Goal: Find specific page/section: Find specific page/section

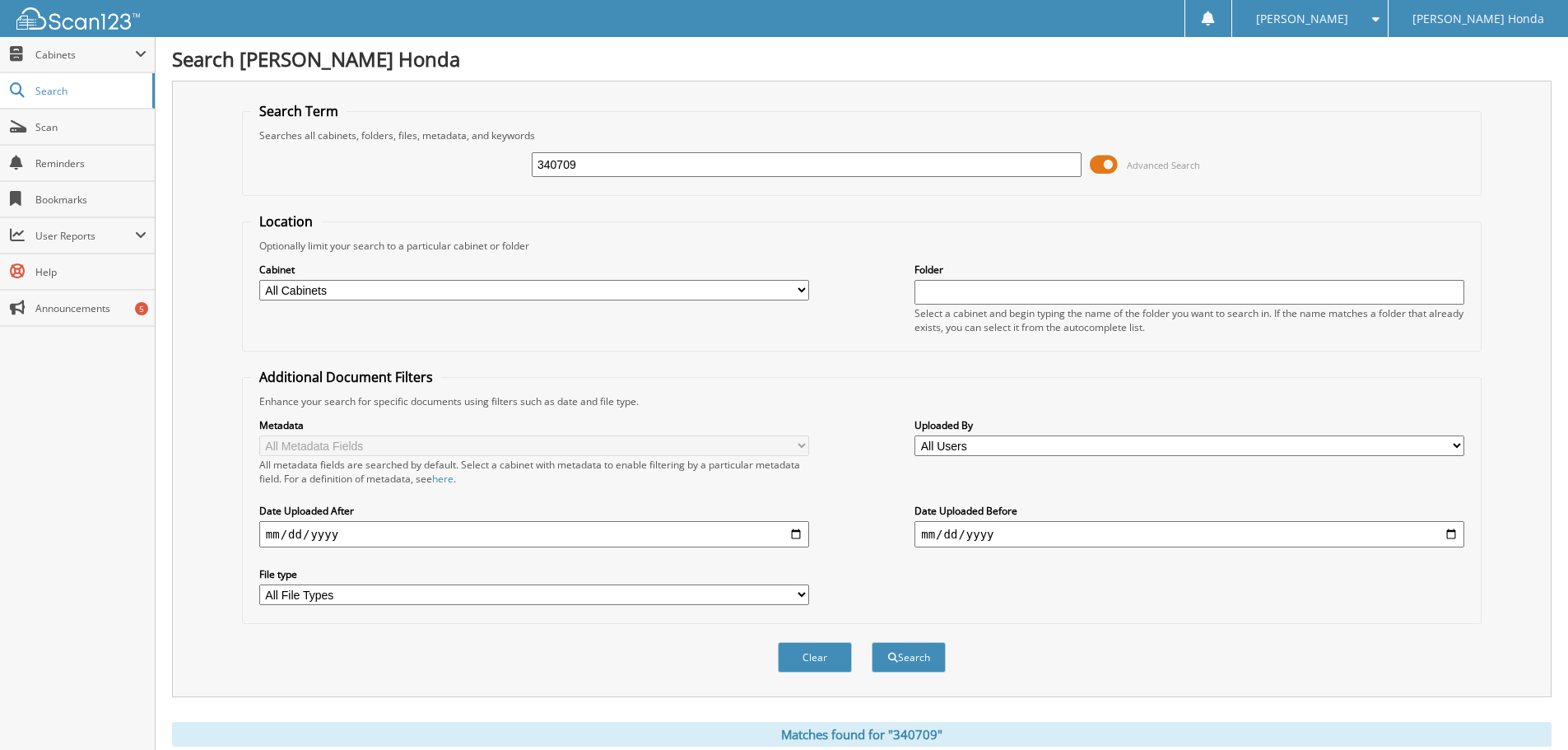
click at [950, 165] on input "340709" at bounding box center [807, 164] width 550 height 25
type input "3"
type input "340729"
click at [871, 642] on button "Search" at bounding box center [908, 657] width 74 height 31
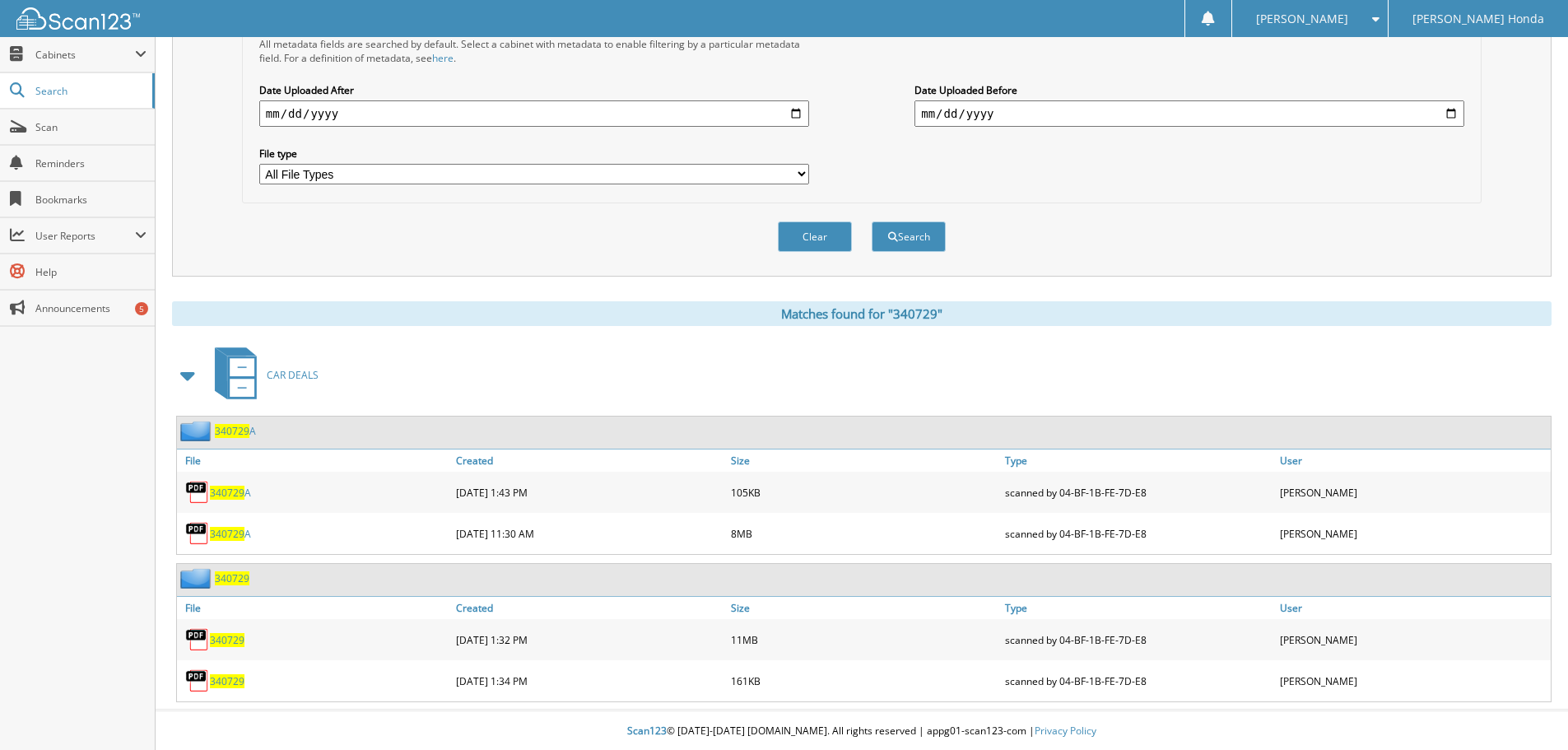
scroll to position [423, 0]
click at [232, 674] on span "340729" at bounding box center [227, 679] width 35 height 14
click at [234, 636] on span "340729" at bounding box center [227, 638] width 35 height 14
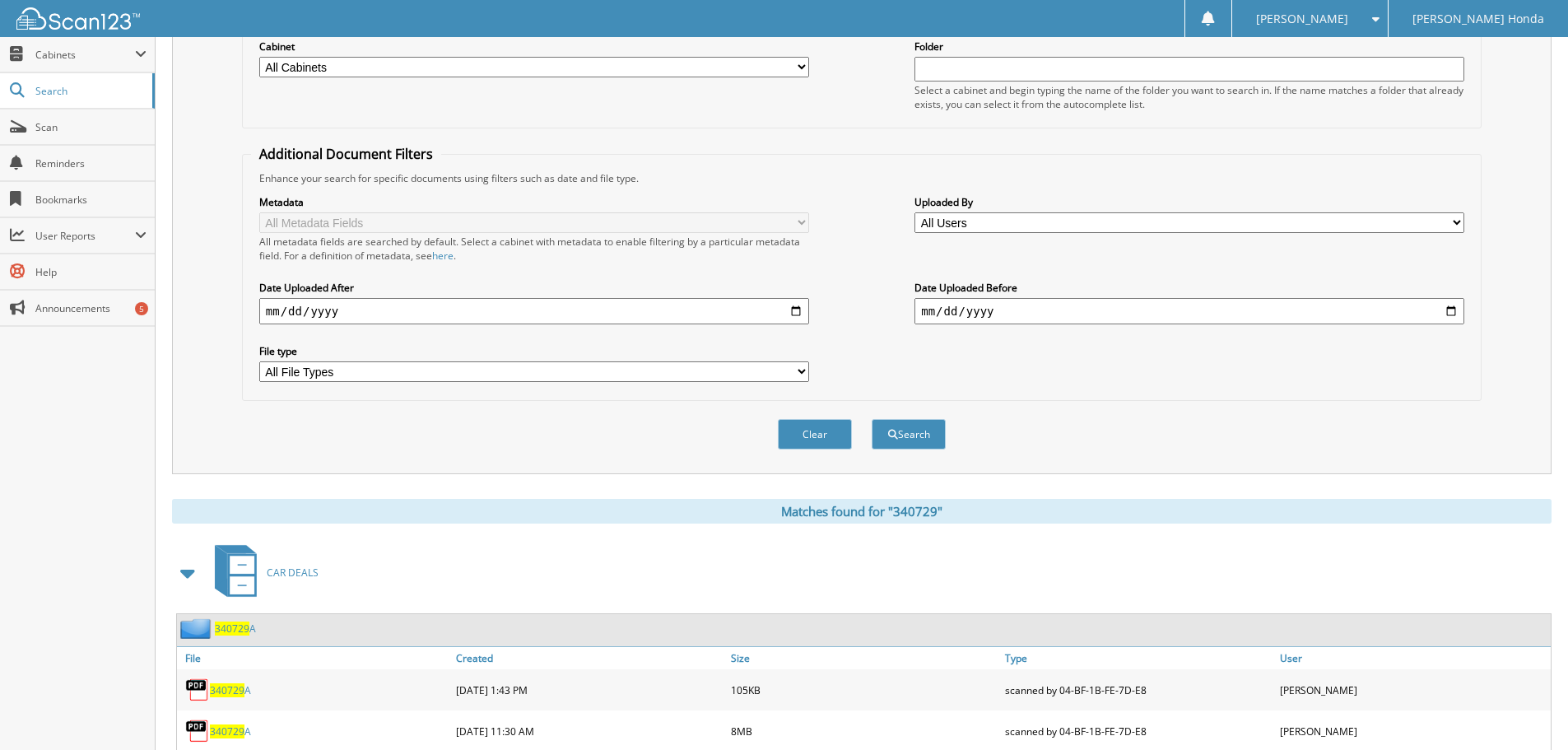
scroll to position [12, 0]
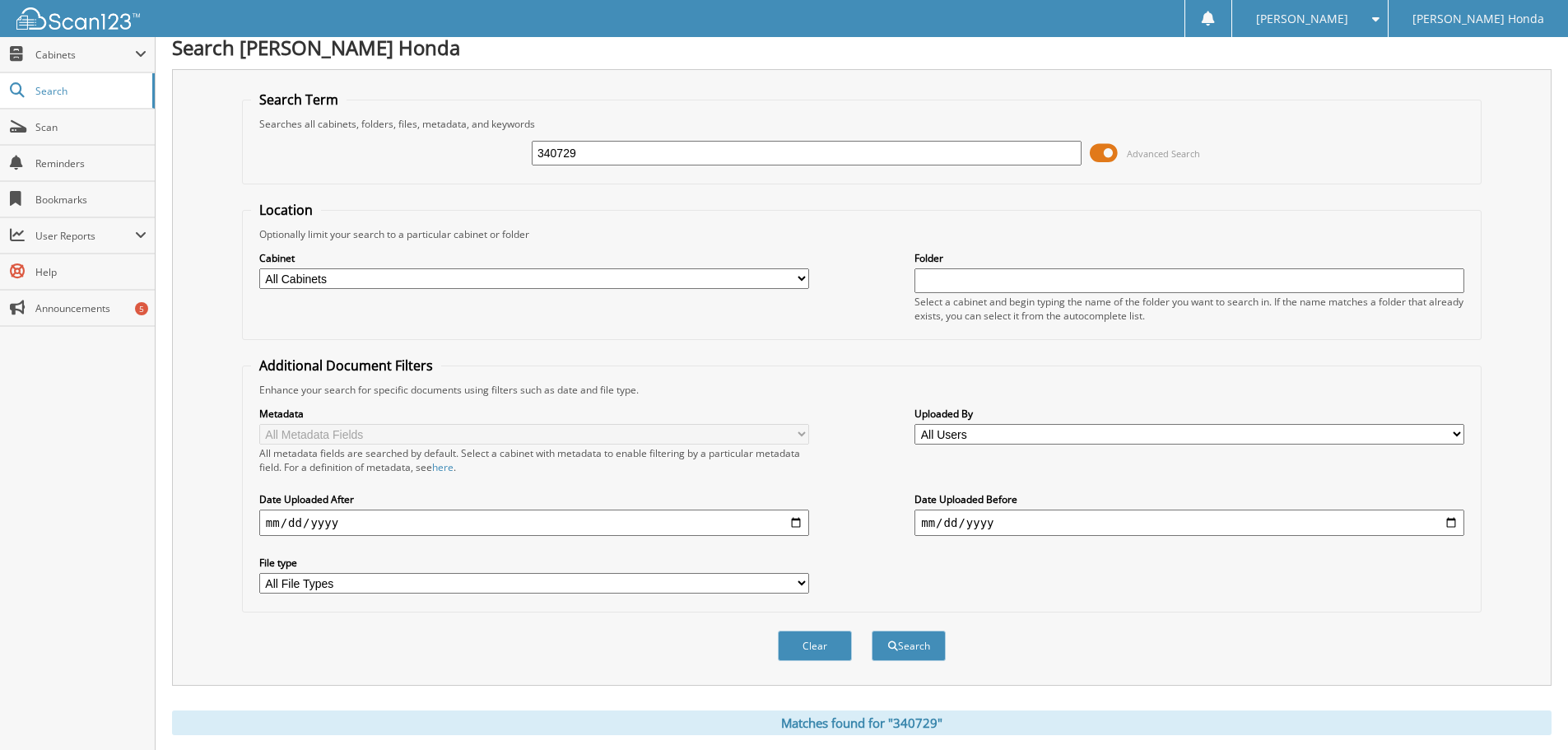
click at [791, 158] on input "340729" at bounding box center [807, 152] width 550 height 25
type input "3"
type input "340746"
click at [871, 631] on button "Search" at bounding box center [908, 646] width 74 height 31
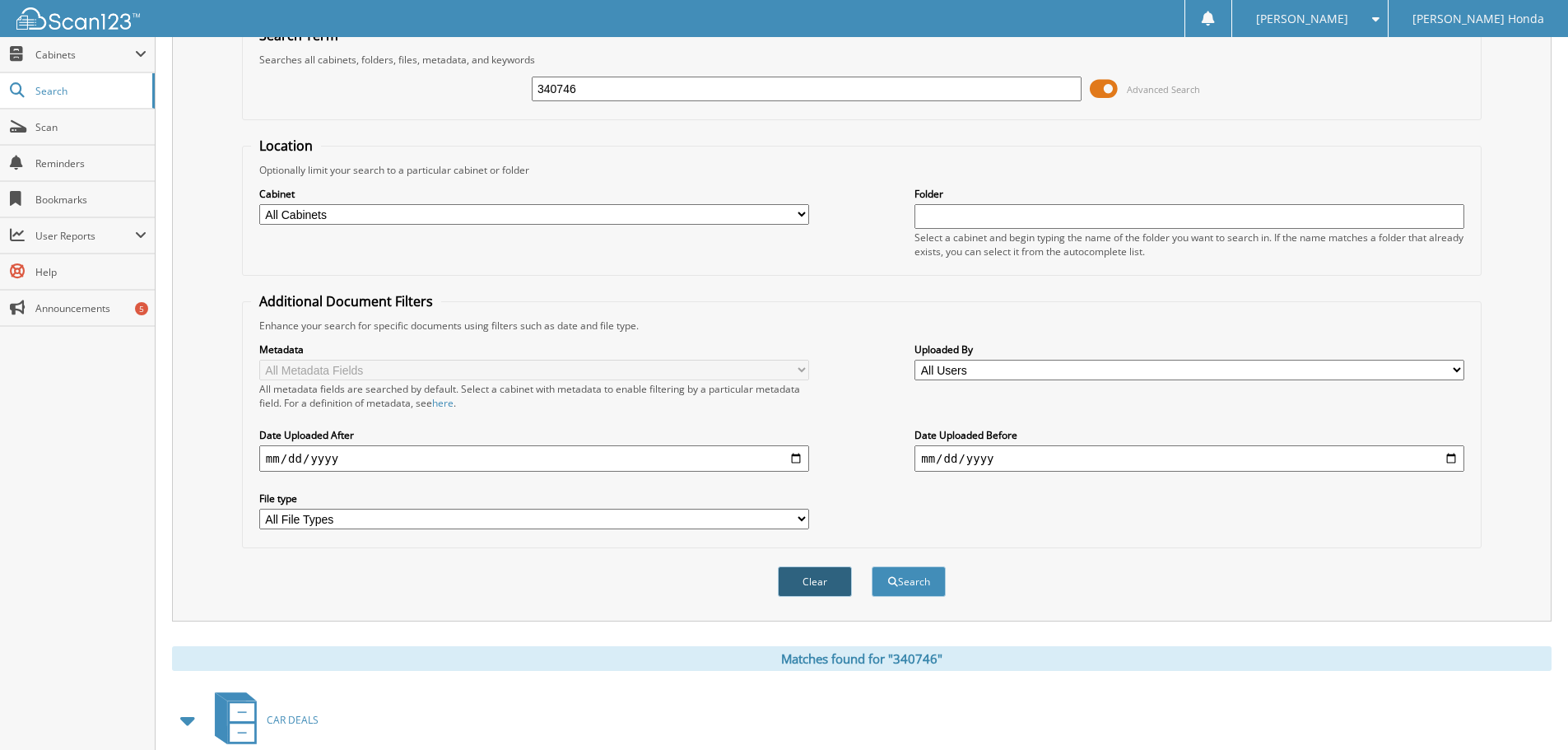
scroll to position [235, 0]
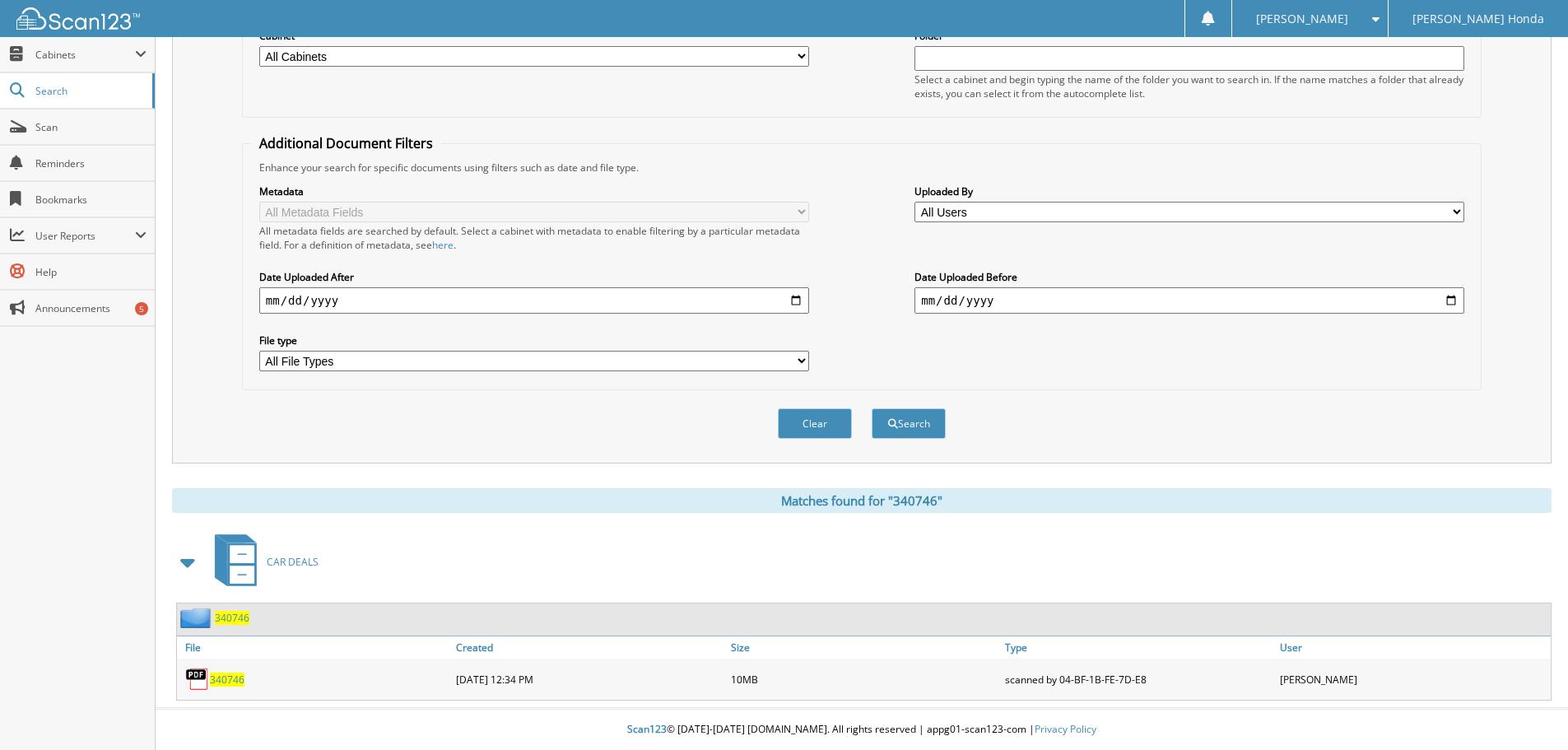
click at [236, 683] on span "340746" at bounding box center [227, 679] width 35 height 14
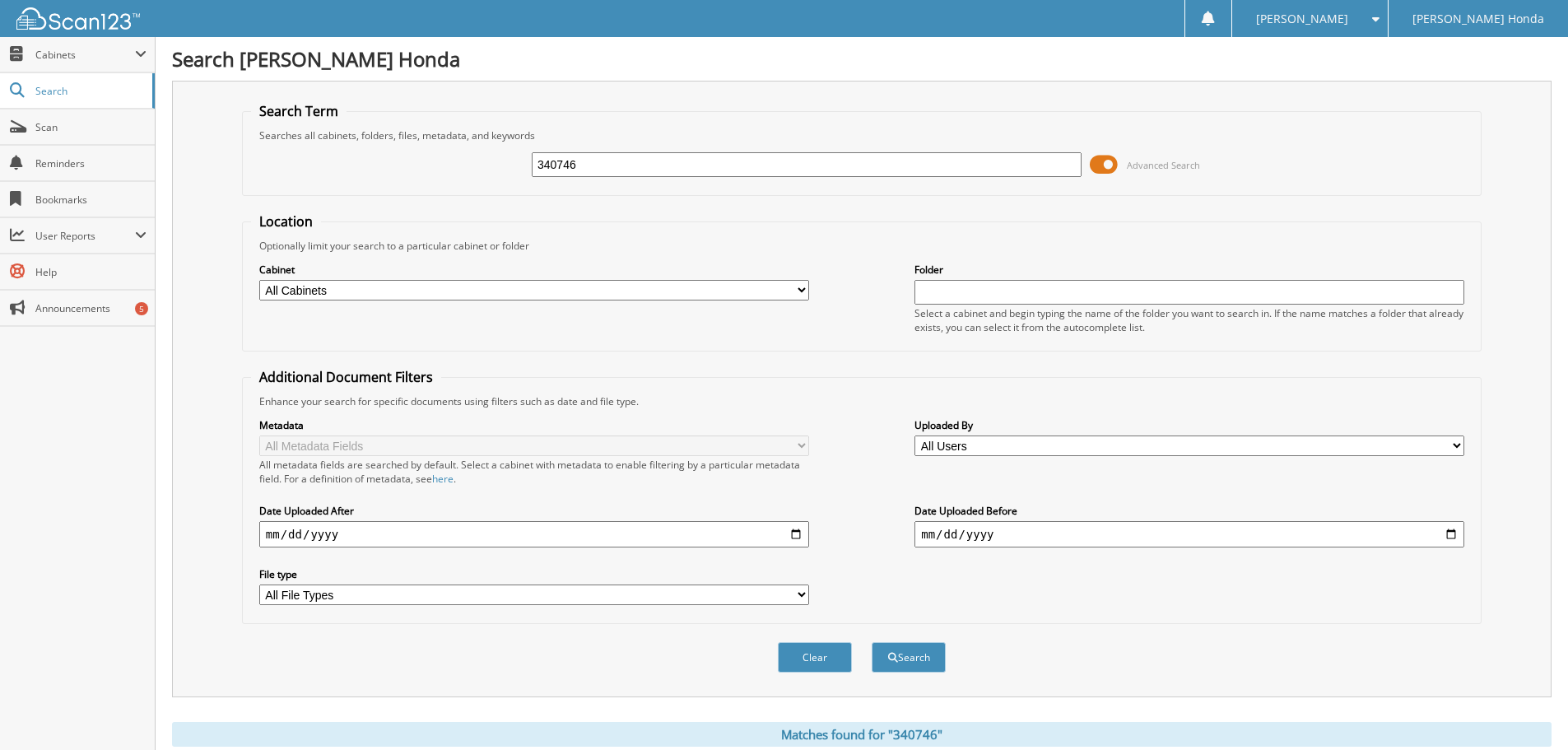
click at [1006, 166] on input "340746" at bounding box center [807, 164] width 550 height 25
type input "3"
type input "340736"
click at [871, 642] on button "Search" at bounding box center [908, 657] width 74 height 31
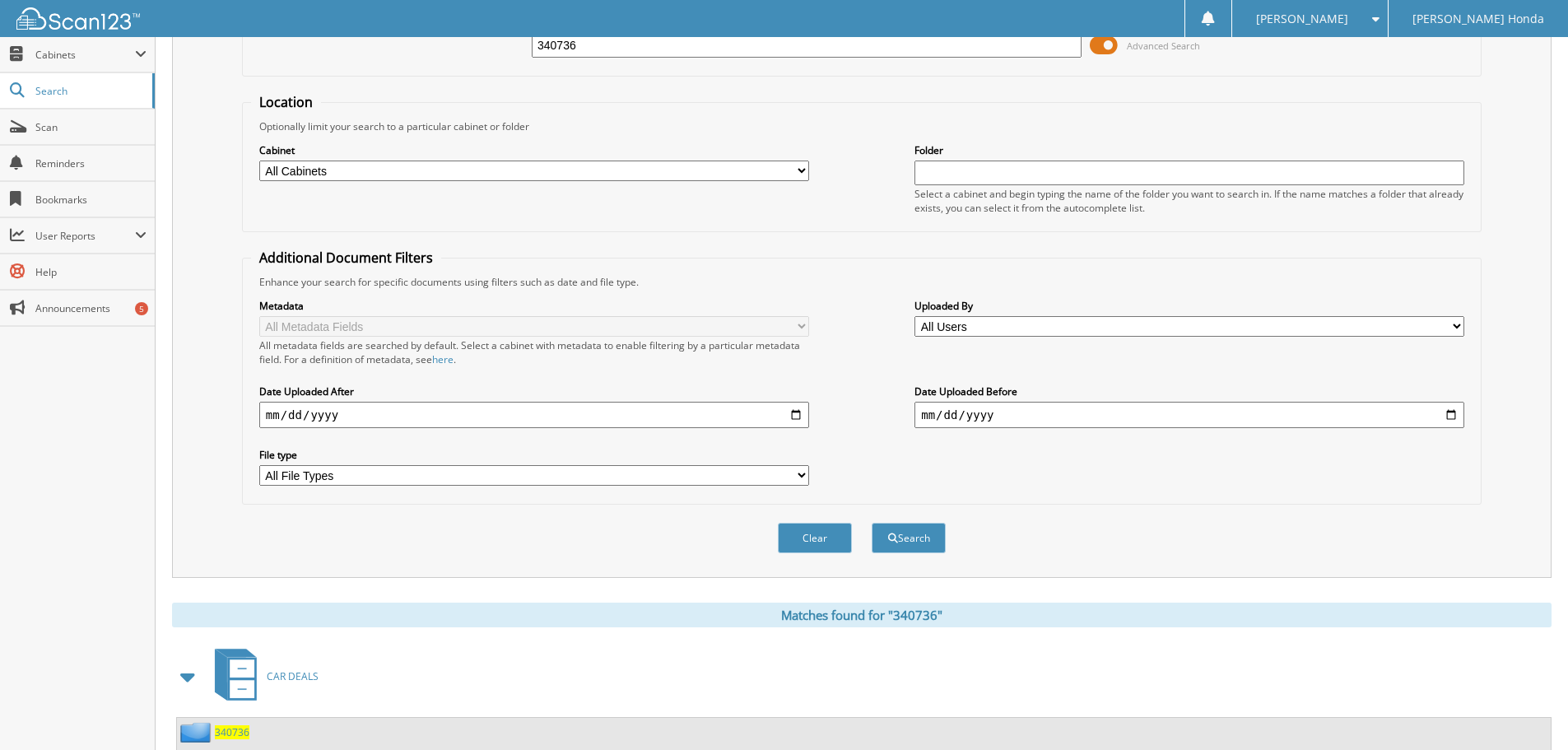
scroll to position [235, 0]
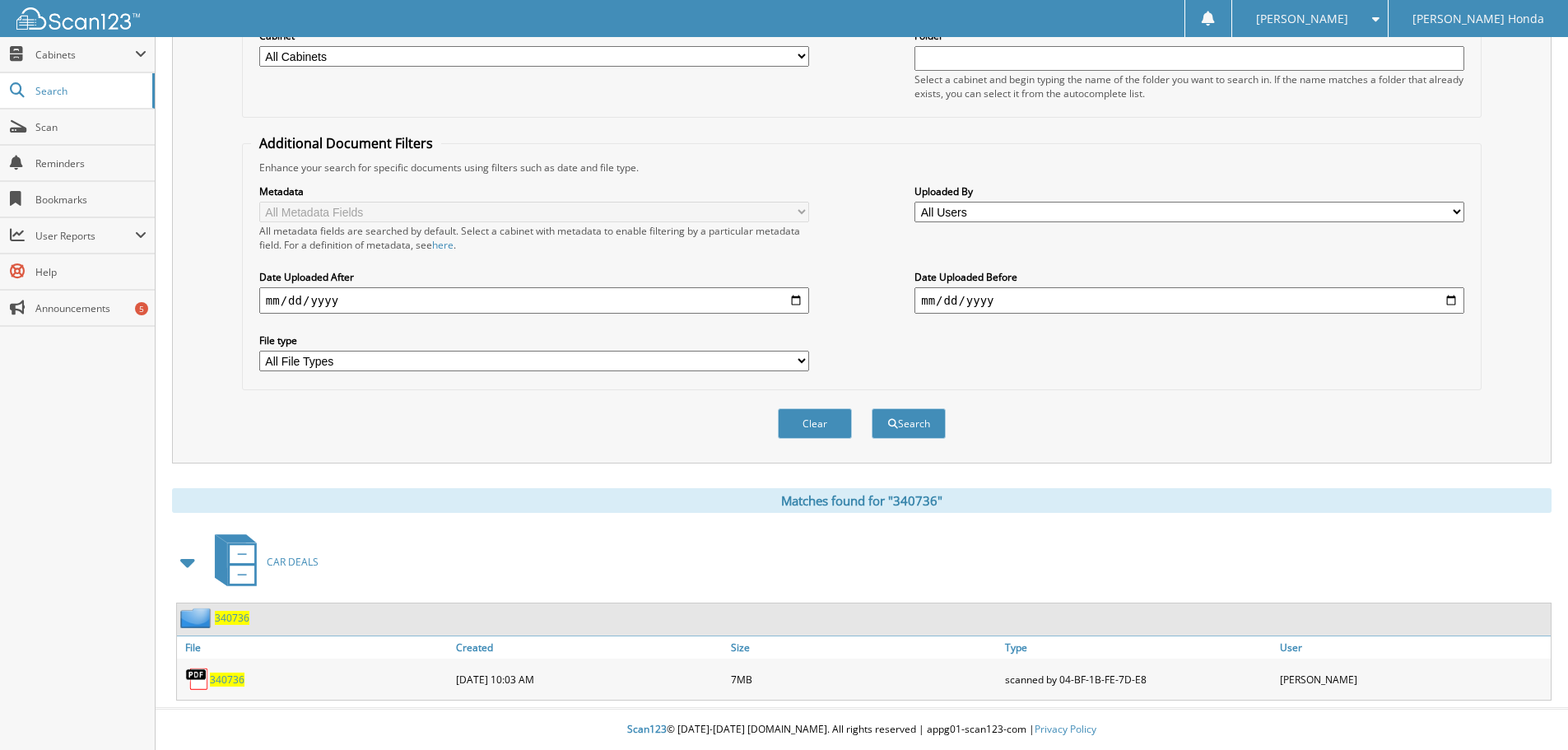
drag, startPoint x: 223, startPoint y: 678, endPoint x: 236, endPoint y: 668, distance: 16.4
click at [223, 678] on span "340736" at bounding box center [227, 679] width 35 height 14
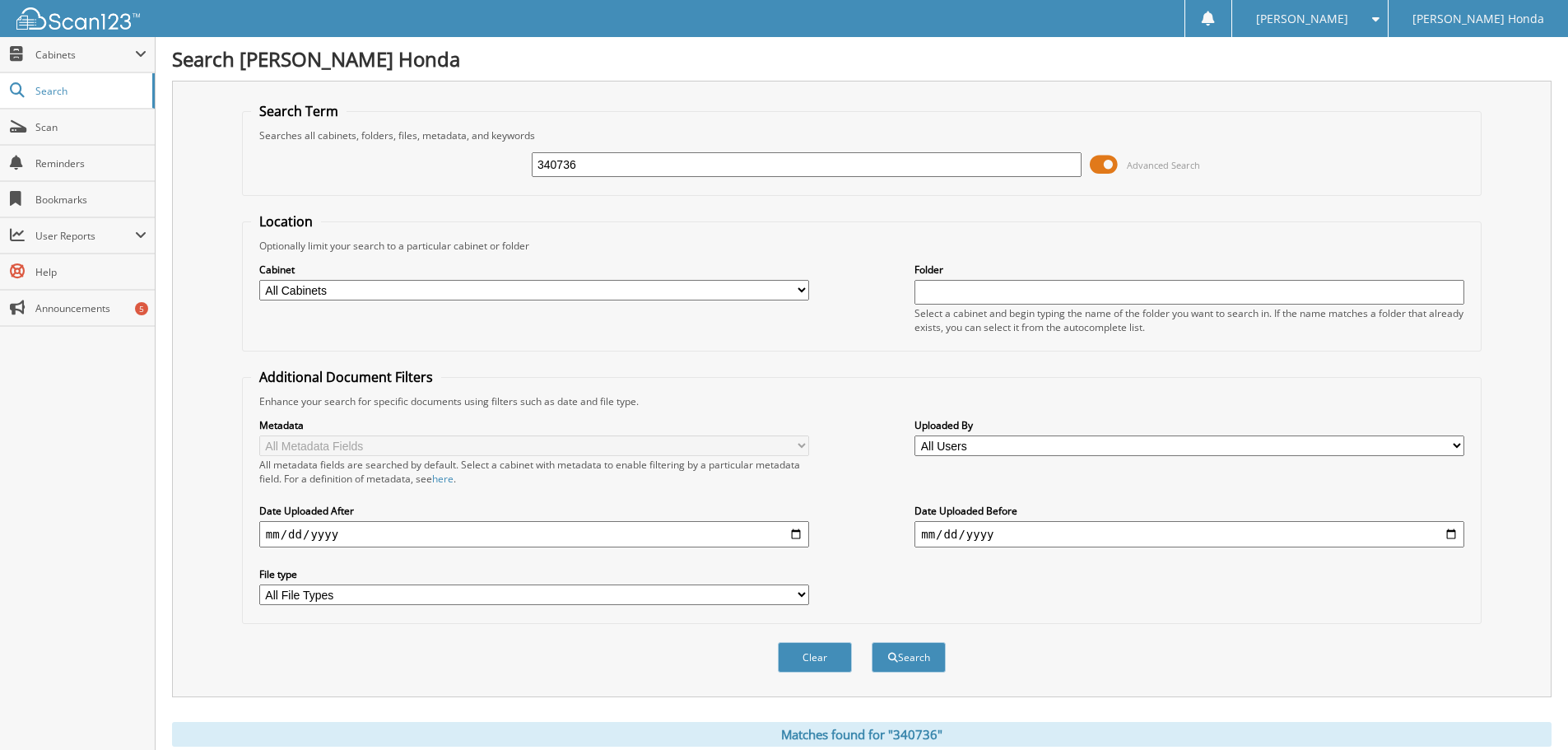
click at [780, 163] on input "340736" at bounding box center [807, 164] width 550 height 25
type input "3"
type input "340743"
click at [871, 642] on button "Search" at bounding box center [908, 657] width 74 height 31
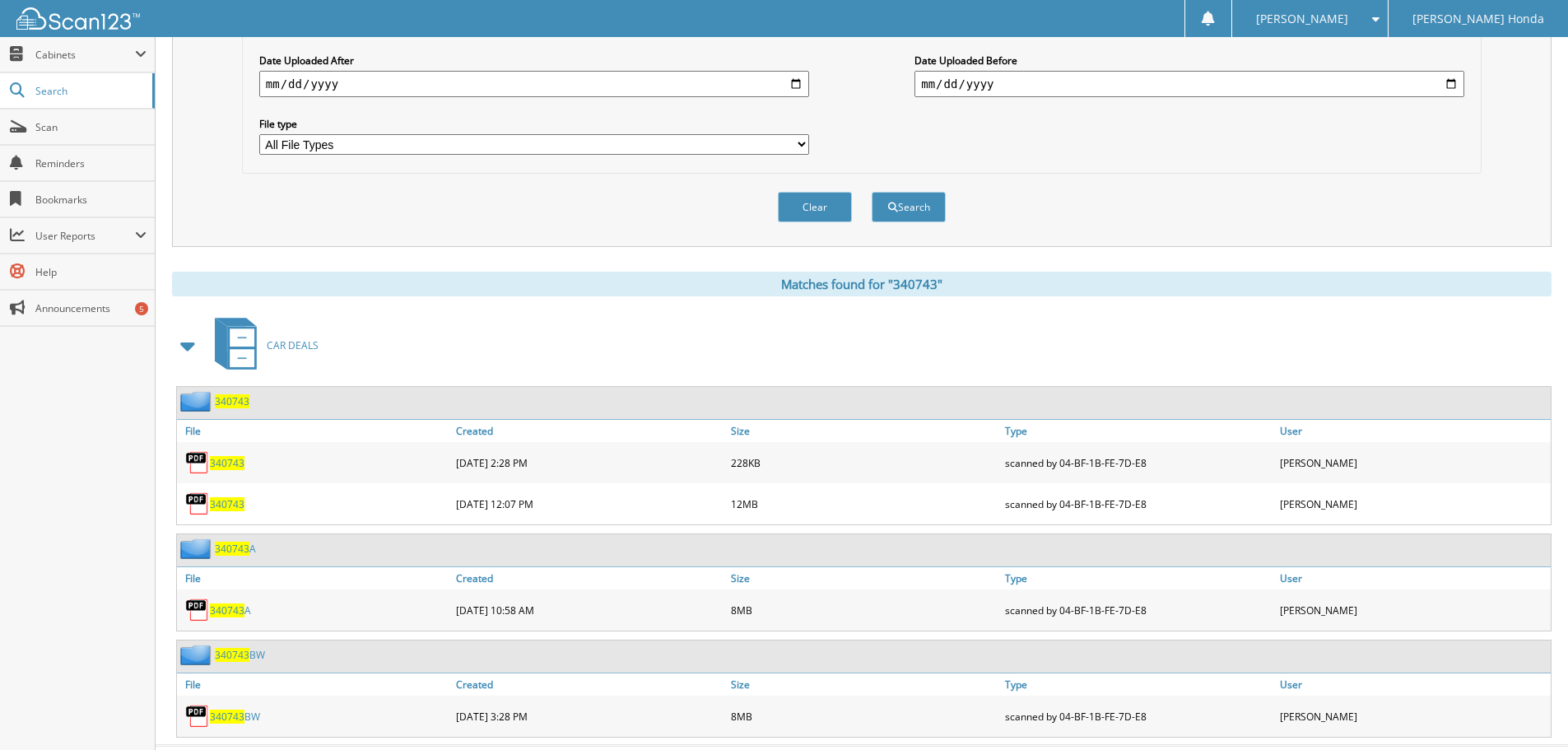
scroll to position [489, 0]
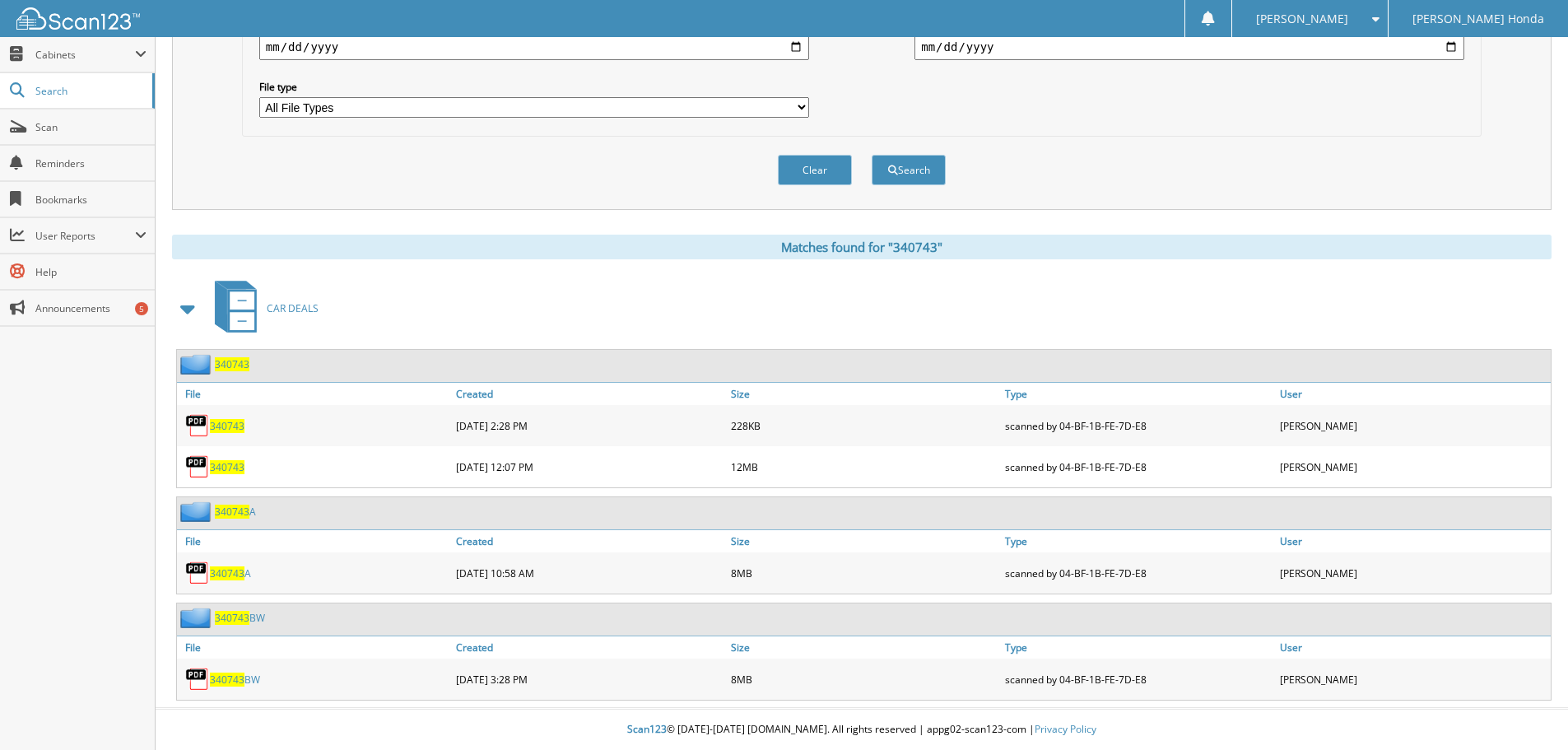
click at [225, 427] on span "340743" at bounding box center [227, 426] width 35 height 14
click at [217, 467] on span "340743" at bounding box center [227, 467] width 35 height 14
click at [227, 465] on span "340743" at bounding box center [227, 467] width 35 height 14
click at [1234, 185] on div "Clear Search" at bounding box center [861, 170] width 1240 height 66
